Goal: Obtain resource: Obtain resource

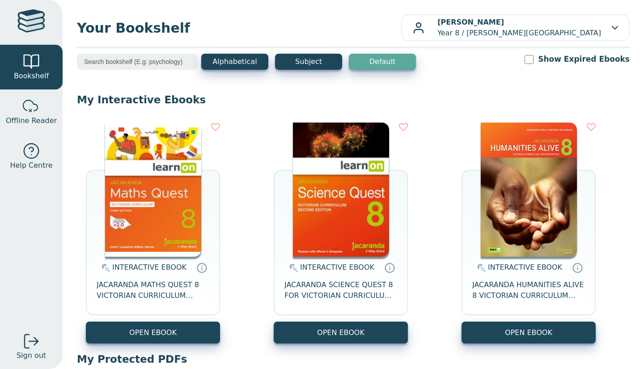
click at [374, 337] on button "OPEN EBOOK" at bounding box center [341, 333] width 134 height 22
click at [158, 329] on button "OPEN EBOOK" at bounding box center [153, 333] width 134 height 22
click at [145, 326] on button "OPEN EBOOK" at bounding box center [153, 333] width 134 height 22
